Goal: Find contact information: Obtain details needed to contact an individual or organization

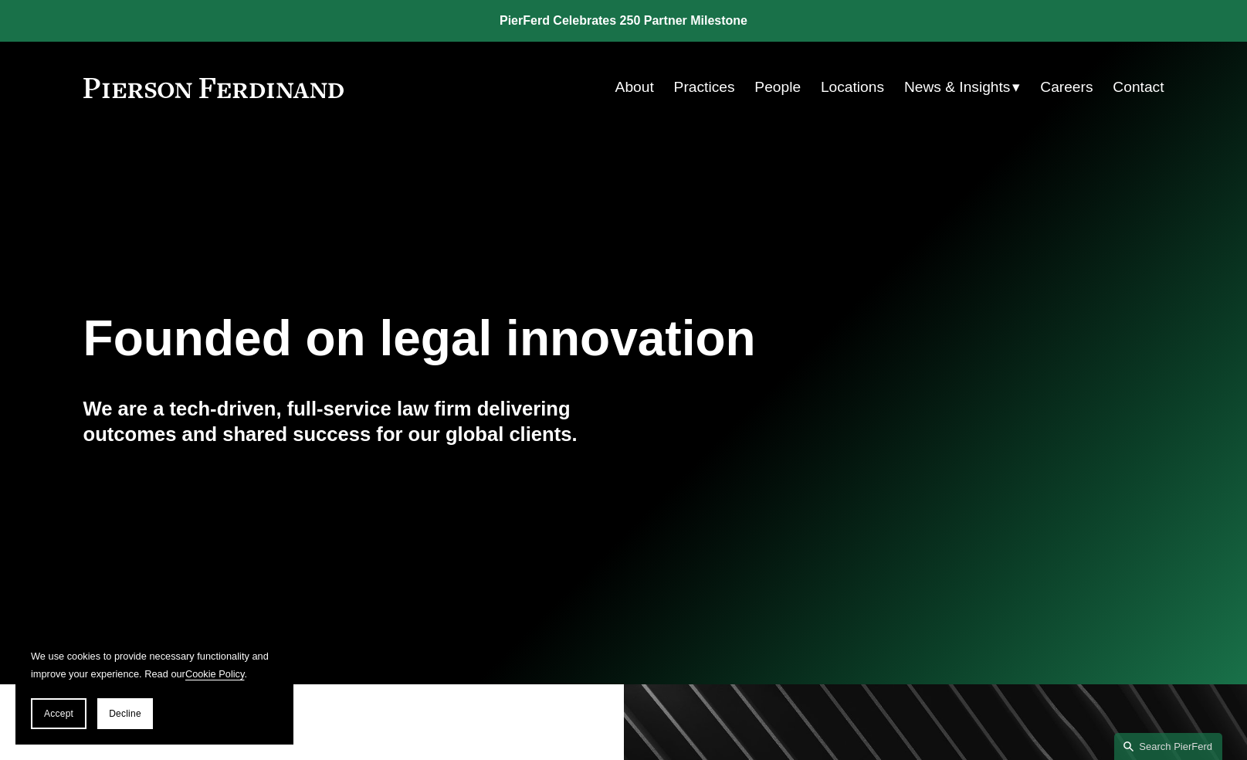
click at [772, 86] on link "People" at bounding box center [778, 87] width 46 height 29
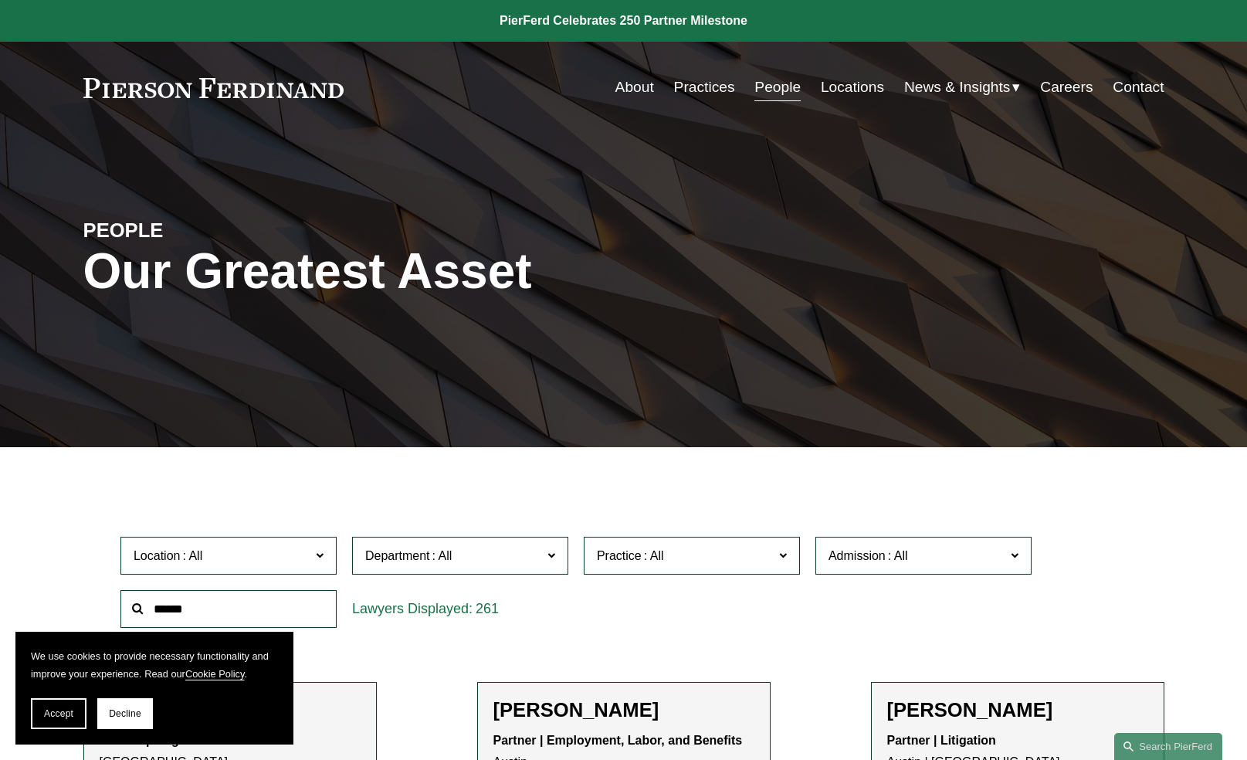
click at [243, 623] on input "text" at bounding box center [228, 609] width 216 height 38
type input "**********"
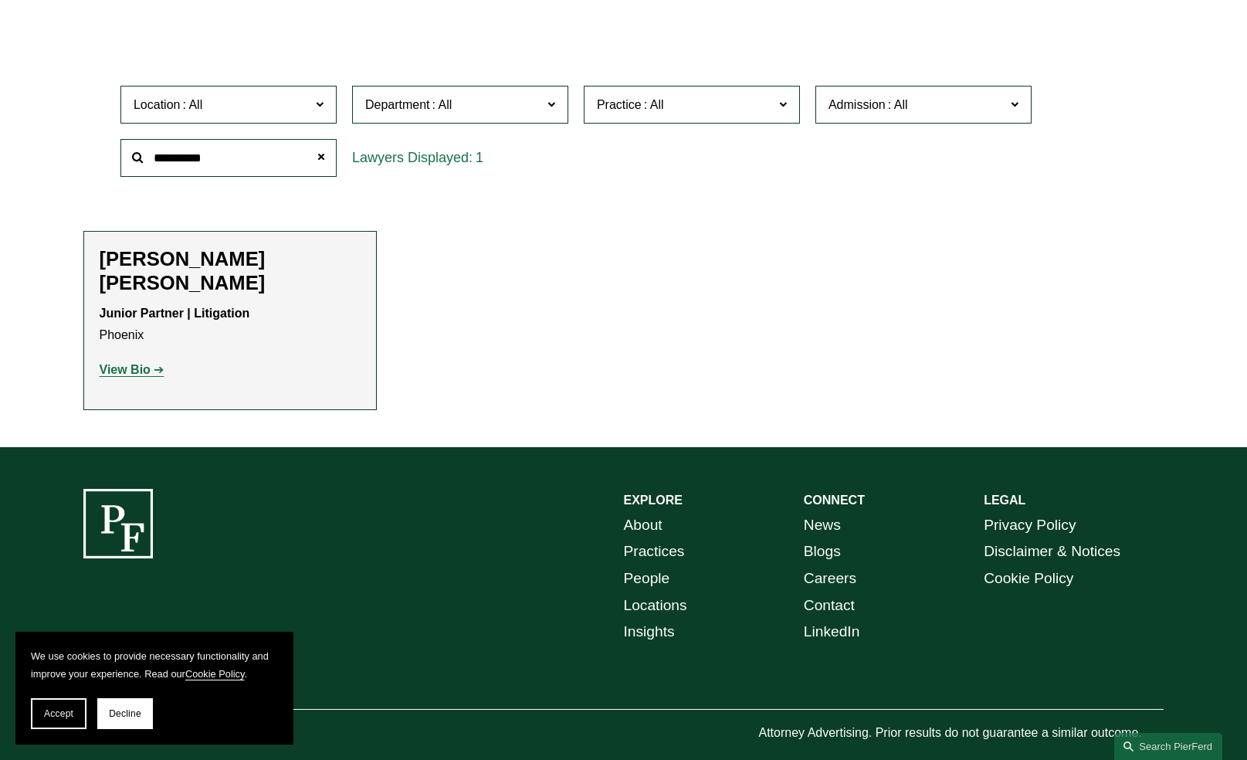
scroll to position [450, 0]
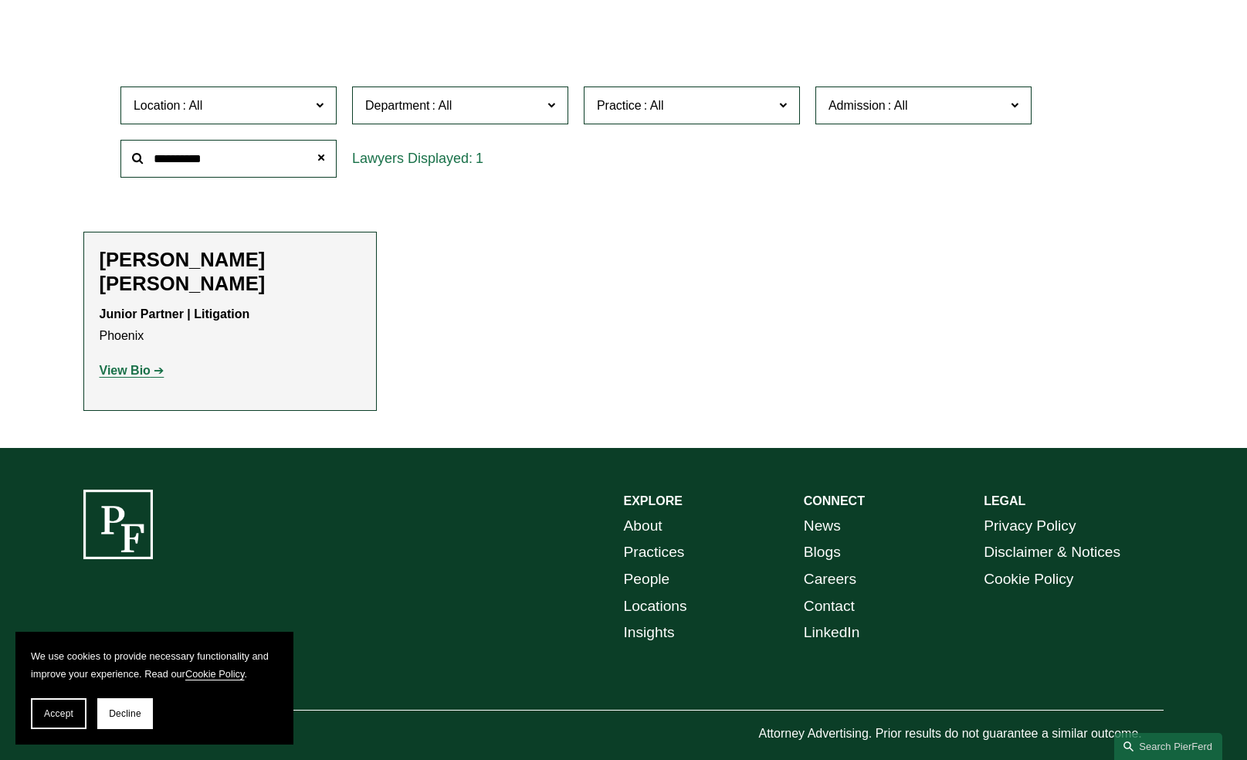
click at [250, 331] on div "Junior Partner | Litigation Phoenix View Bio Location: Phoenix; Department: Lit…" at bounding box center [230, 343] width 261 height 79
click at [137, 364] on strong "View Bio" at bounding box center [125, 370] width 51 height 13
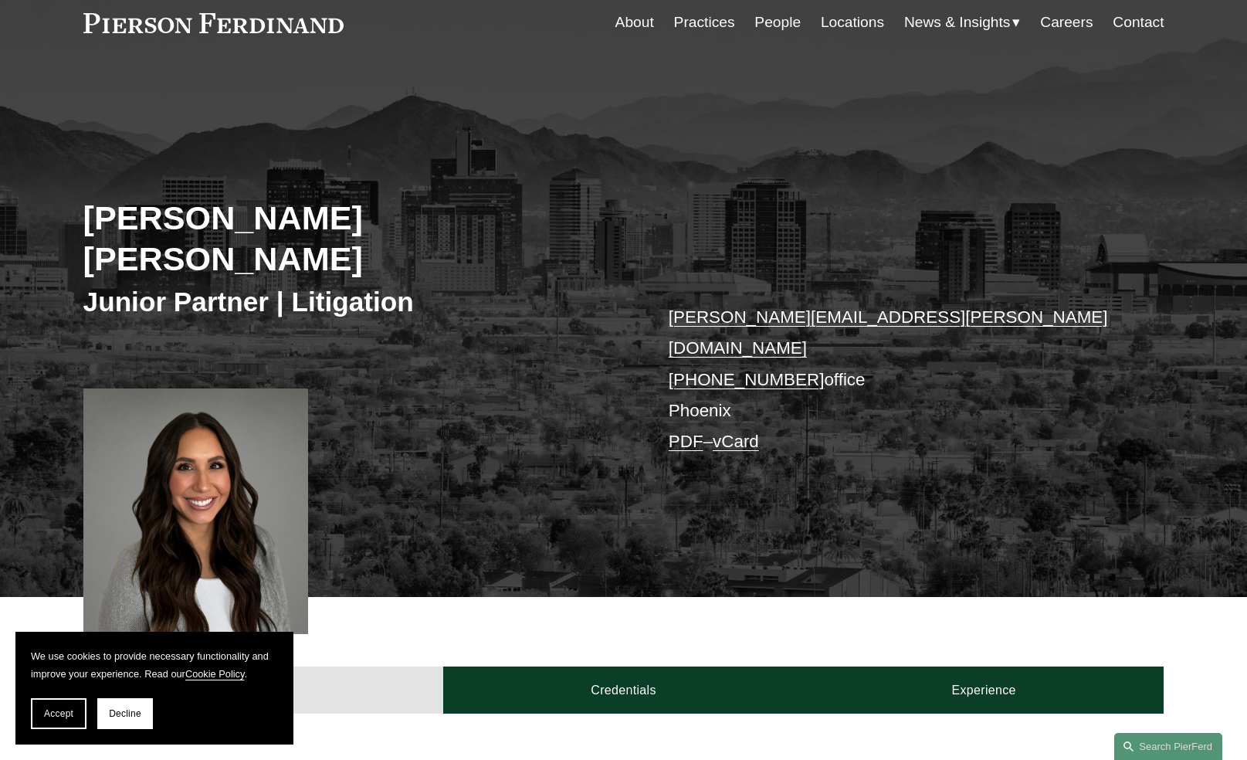
scroll to position [66, 0]
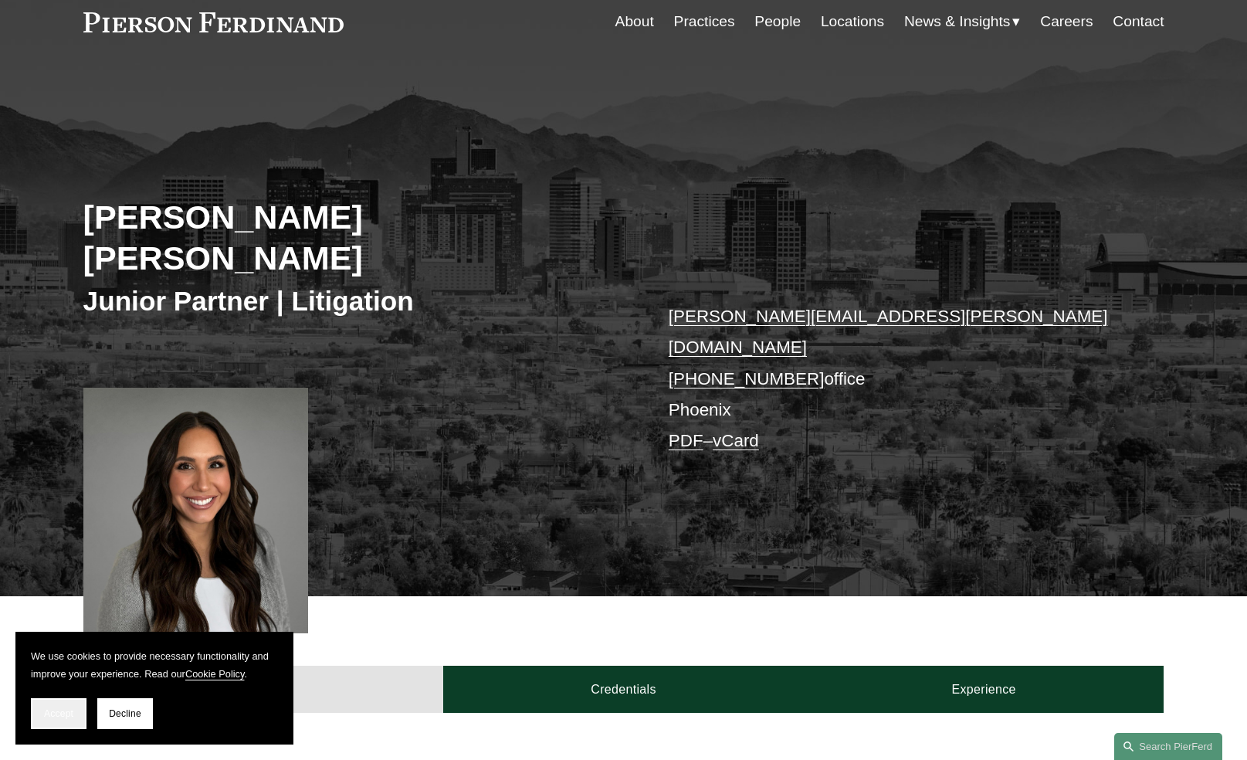
click at [66, 712] on span "Accept" at bounding box center [58, 713] width 29 height 11
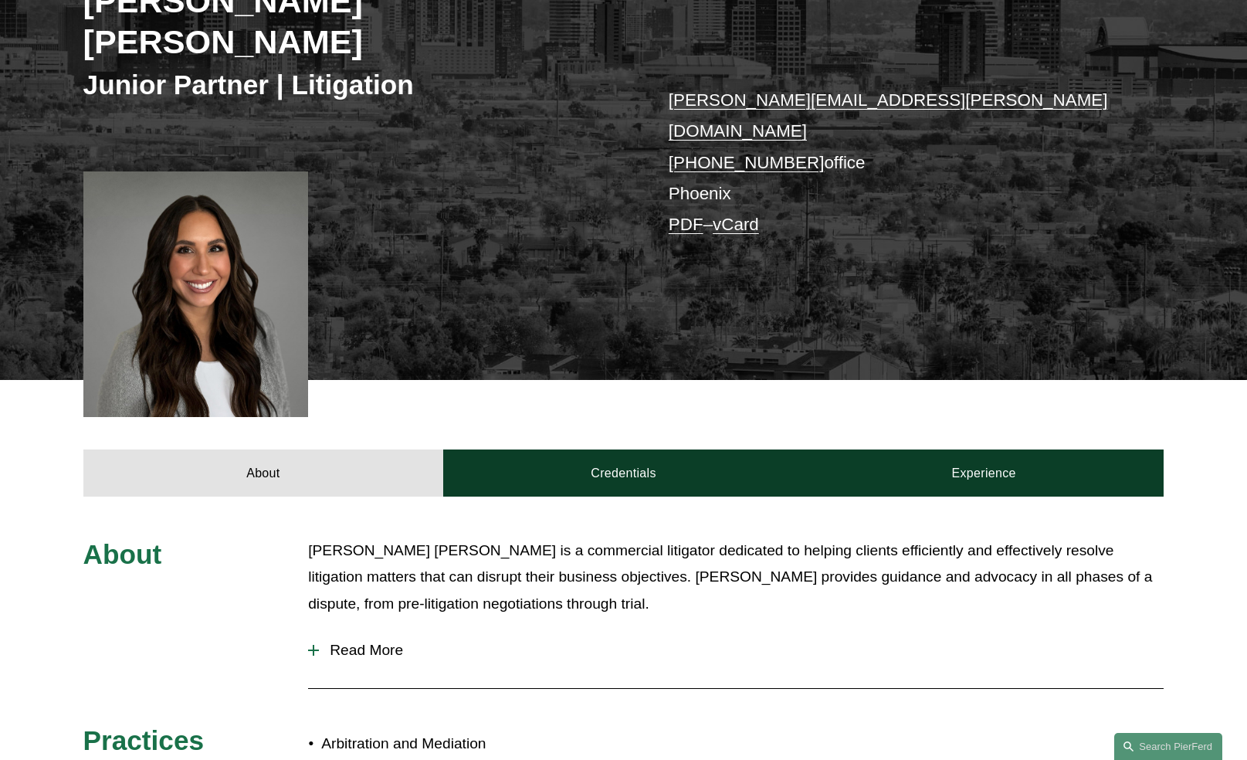
scroll to position [53, 0]
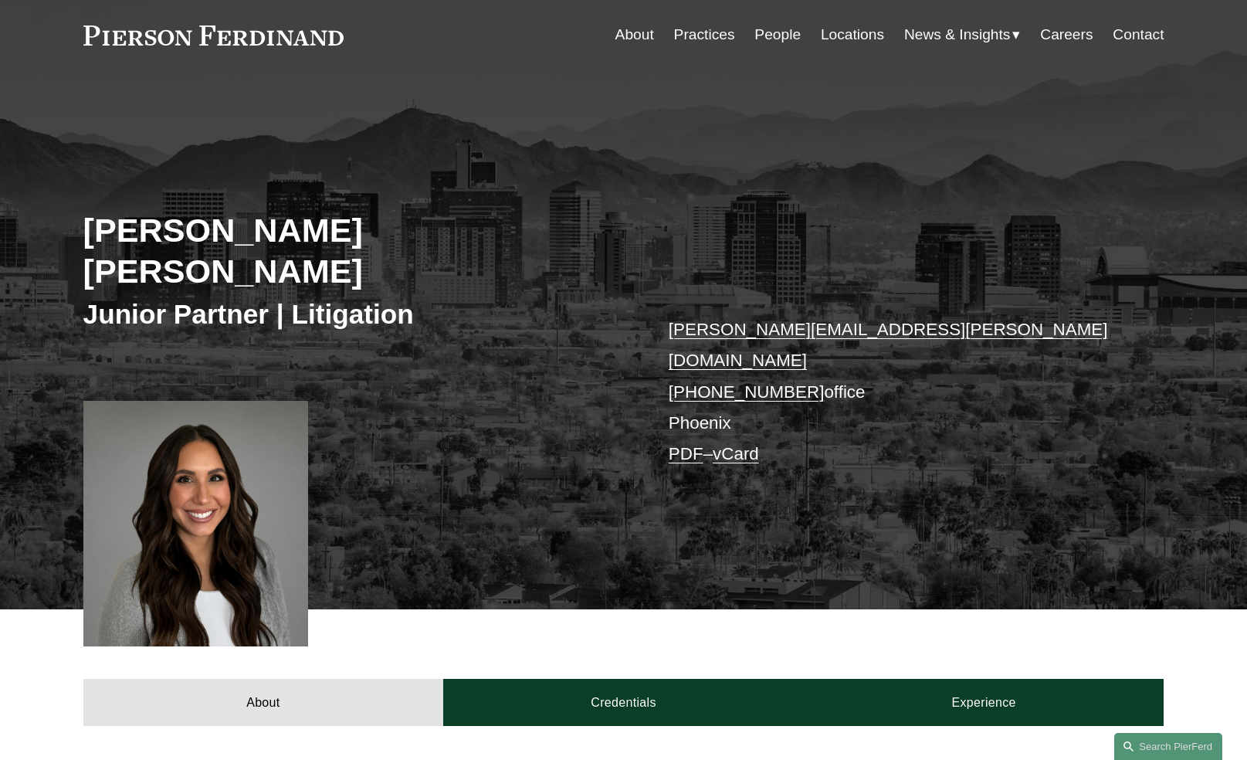
click at [694, 444] on link "PDF" at bounding box center [686, 453] width 35 height 19
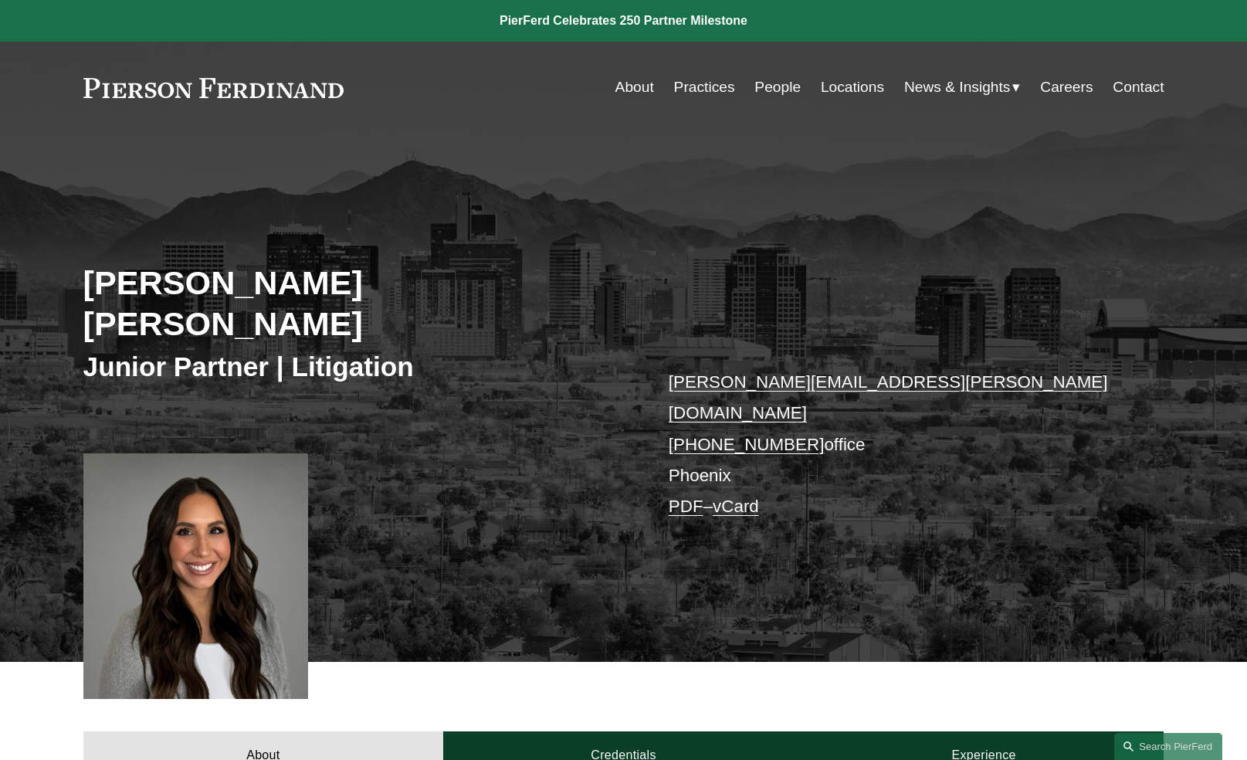
scroll to position [0, 0]
click at [848, 92] on link "Locations" at bounding box center [852, 87] width 63 height 29
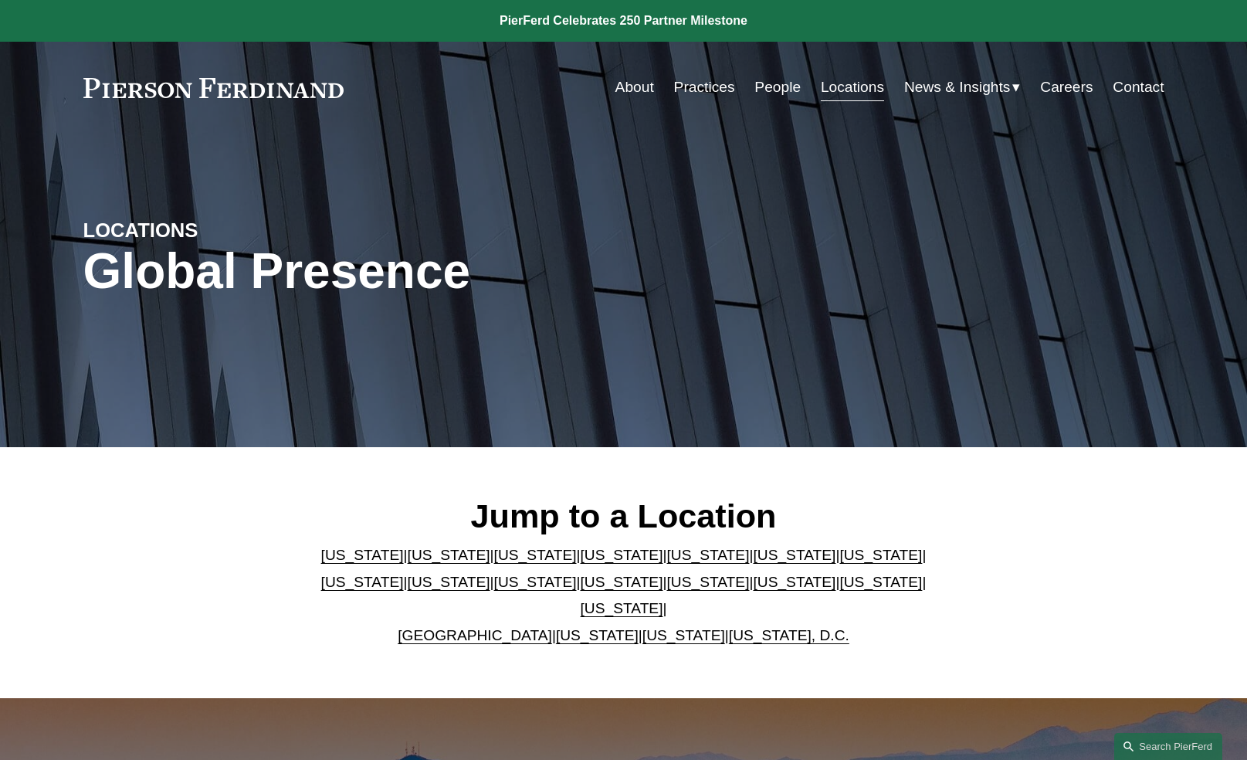
click at [334, 563] on link "[US_STATE]" at bounding box center [362, 555] width 83 height 16
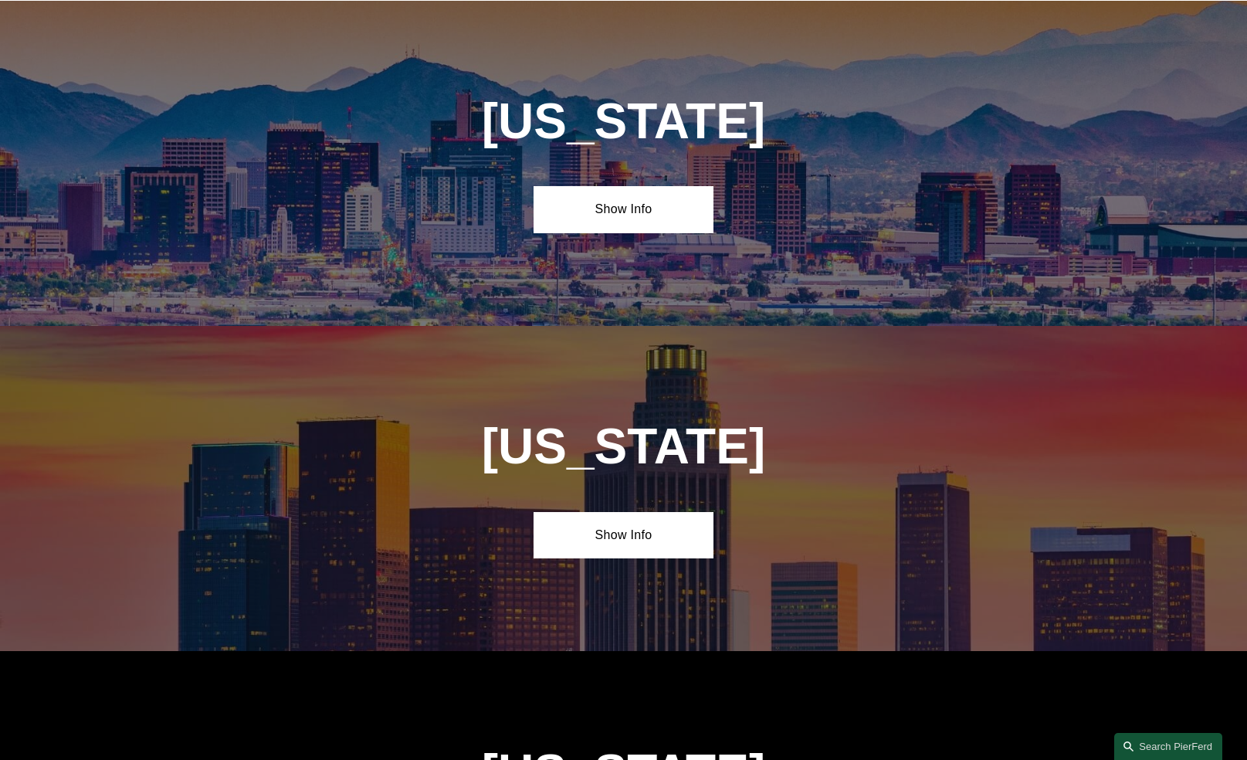
scroll to position [698, 0]
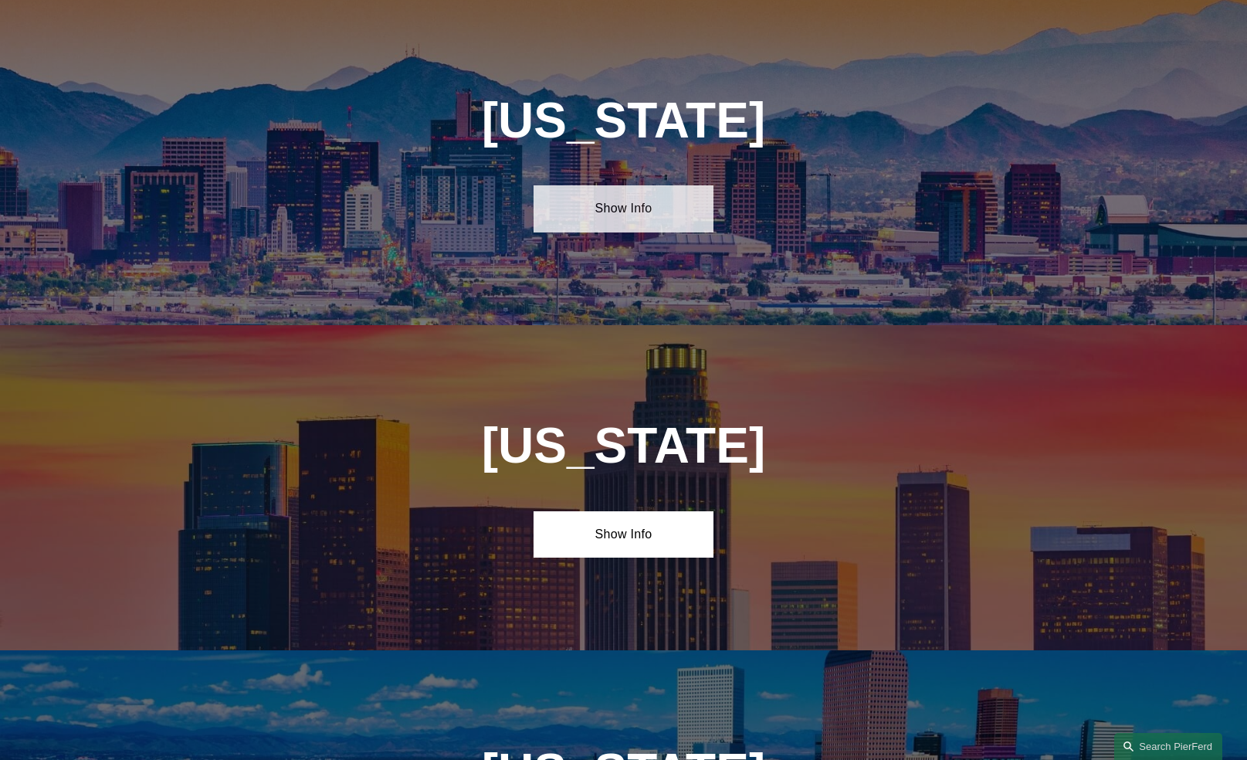
click at [634, 196] on link "Show Info" at bounding box center [624, 208] width 180 height 46
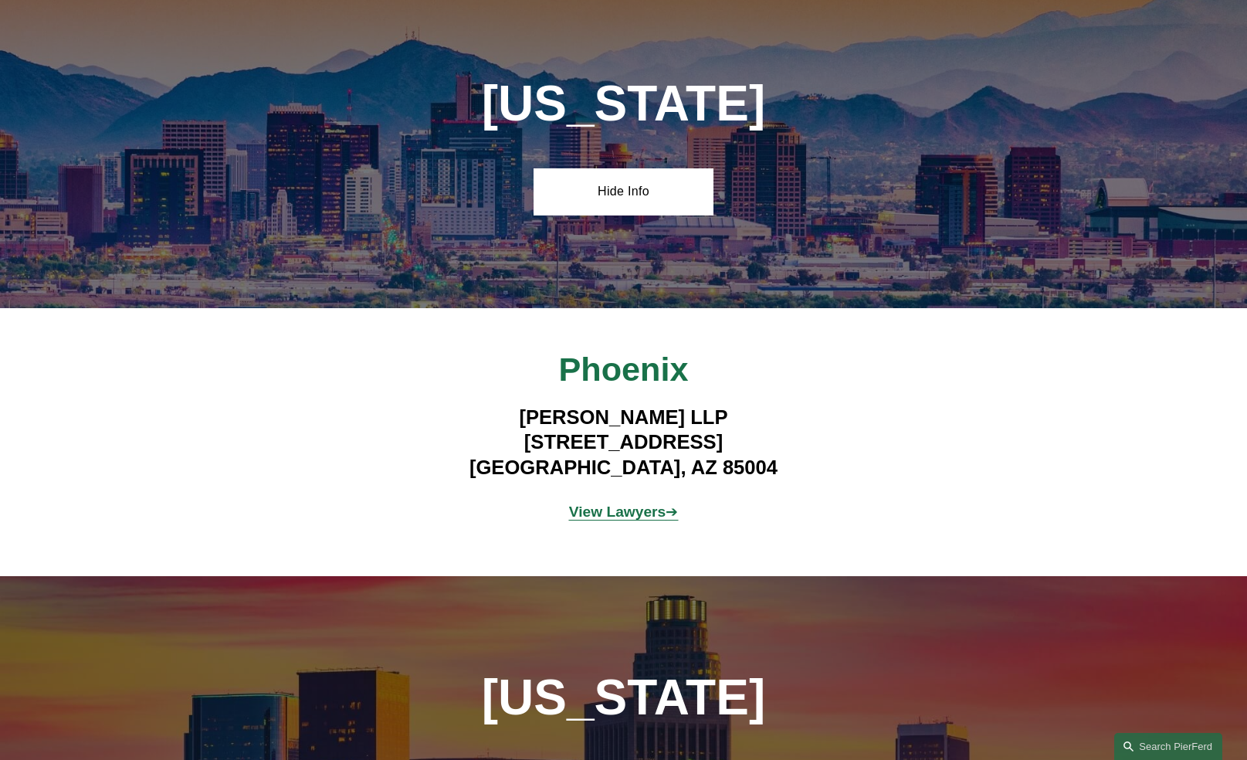
scroll to position [722, 0]
